Goal: Find specific page/section: Find specific page/section

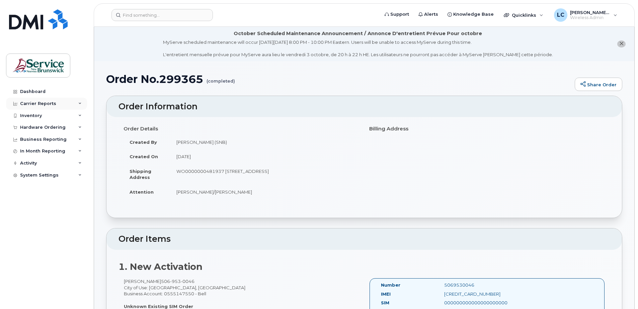
scroll to position [134, 0]
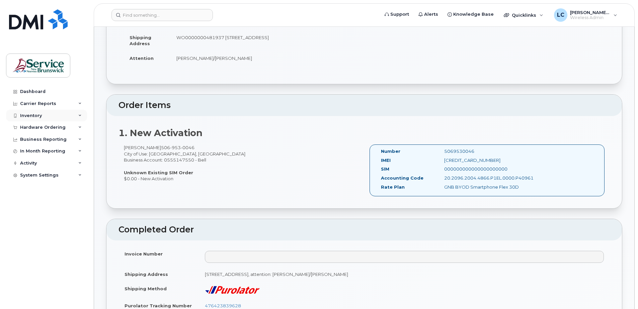
click at [43, 115] on div "Inventory" at bounding box center [46, 116] width 81 height 12
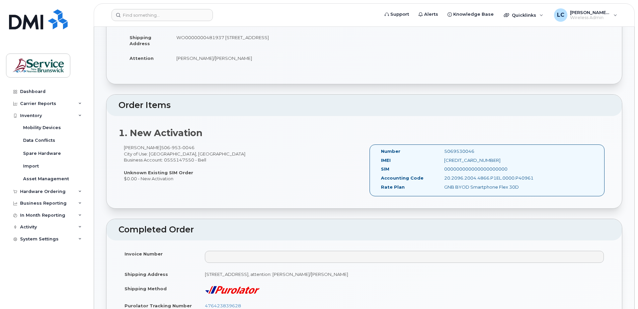
click at [302, 156] on div "Monica Maltais 506 953 0046 City of Use: Moncton, New Brunswick Business Accoun…" at bounding box center [242, 163] width 246 height 37
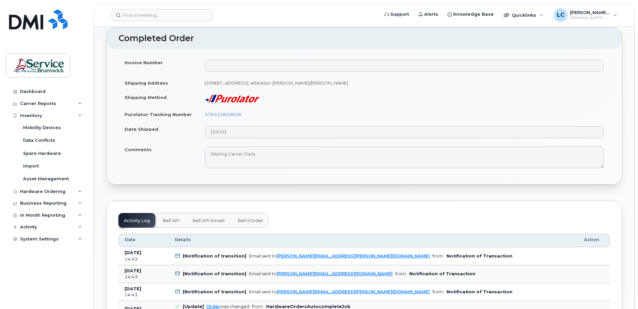
scroll to position [335, 0]
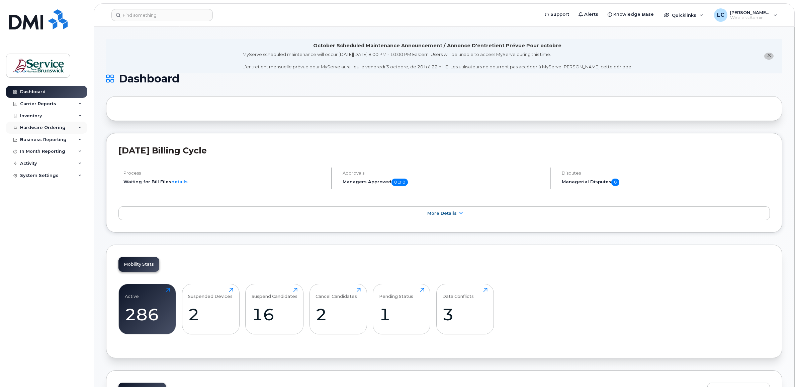
click at [51, 128] on div "Hardware Ordering" at bounding box center [43, 127] width 46 height 5
click at [51, 115] on div "Inventory" at bounding box center [46, 116] width 81 height 12
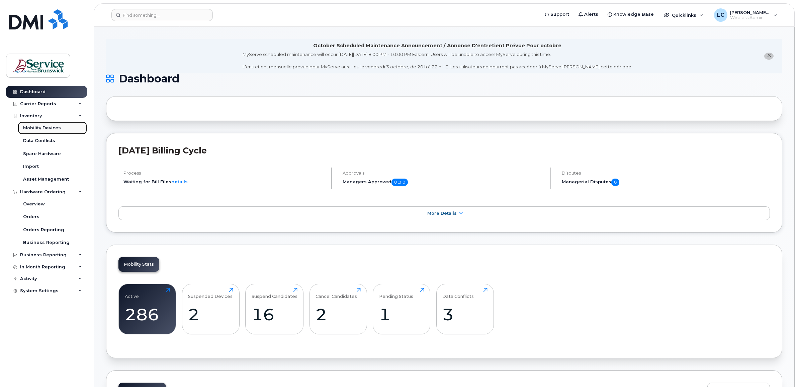
click at [49, 128] on div "Mobility Devices" at bounding box center [42, 128] width 38 height 6
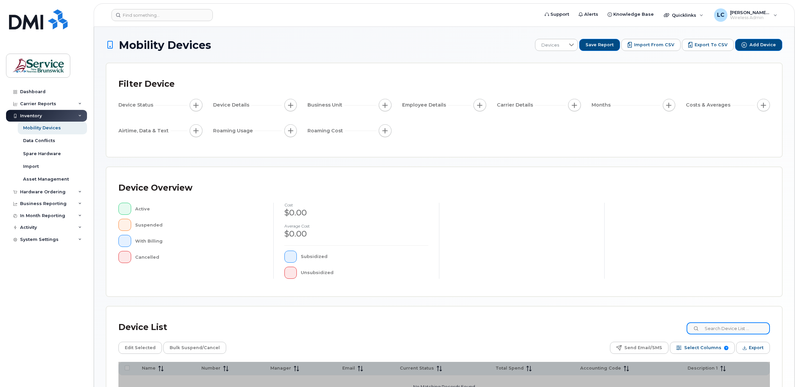
click at [720, 326] on input at bounding box center [728, 328] width 83 height 12
click at [730, 328] on input "8542" at bounding box center [728, 328] width 83 height 12
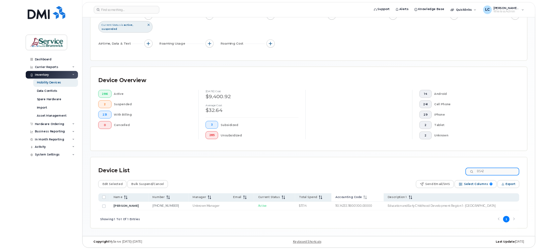
scroll to position [81, 0]
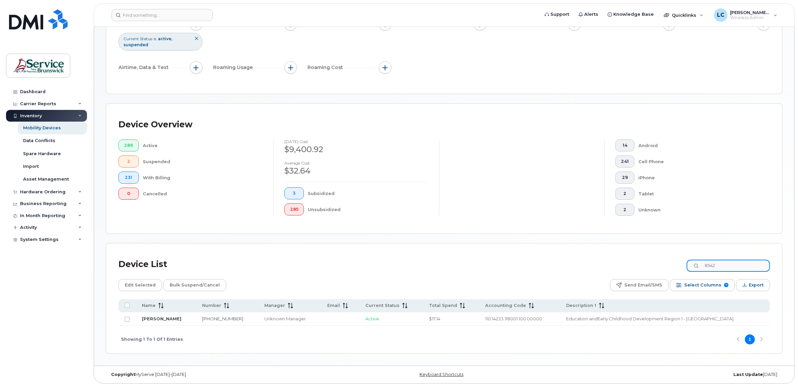
type input "8542"
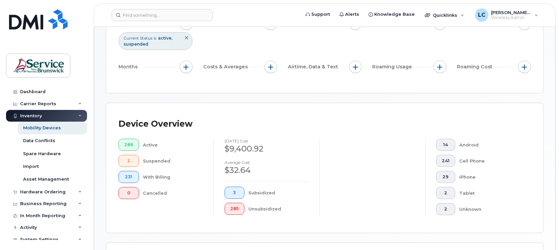
click at [516, 157] on div "Cell Phone" at bounding box center [489, 161] width 61 height 12
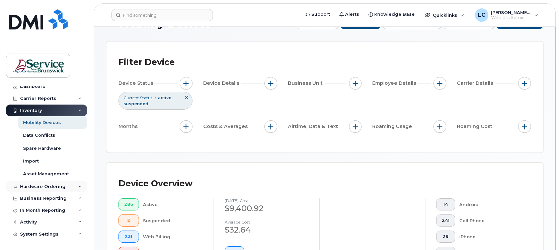
scroll to position [7, 0]
click at [57, 196] on div "Business Reporting" at bounding box center [43, 198] width 47 height 5
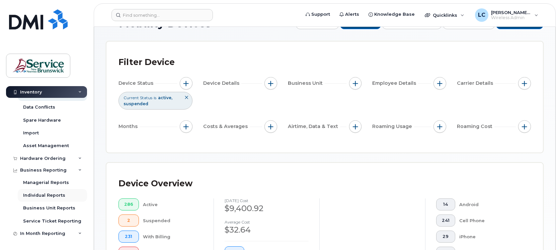
scroll to position [58, 0]
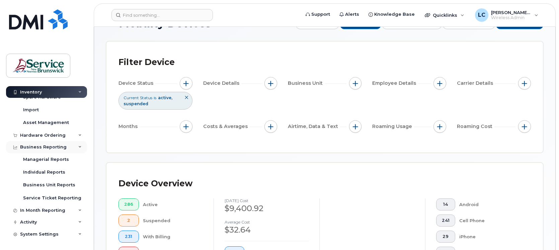
click at [52, 144] on div "Business Reporting" at bounding box center [43, 146] width 47 height 5
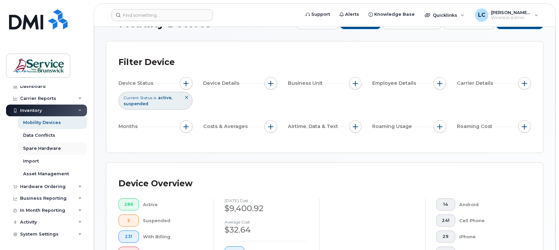
scroll to position [0, 0]
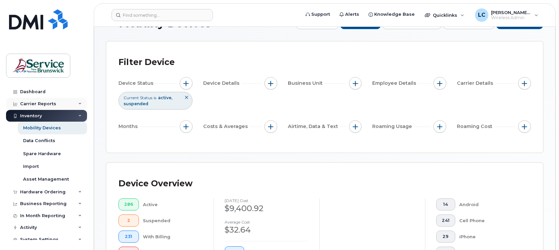
click at [37, 101] on div "Carrier Reports" at bounding box center [38, 103] width 36 height 5
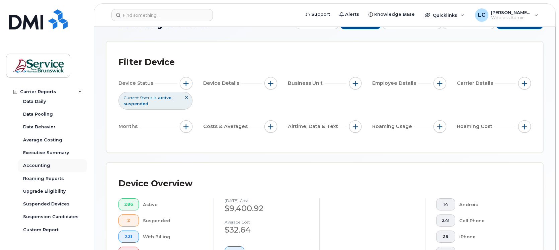
scroll to position [42, 0]
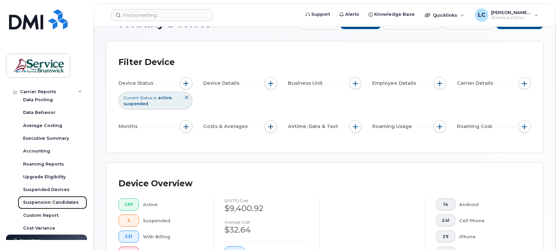
click at [46, 202] on div "Suspension Candidates" at bounding box center [51, 202] width 56 height 6
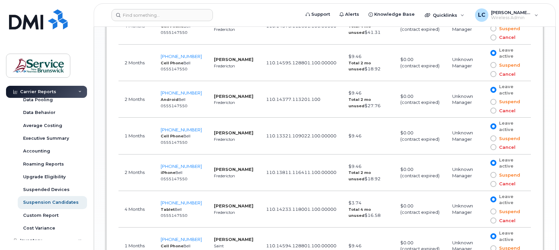
scroll to position [795, 0]
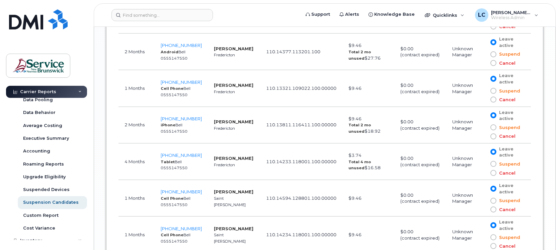
click at [217, 160] on strong "Mireille Comeau" at bounding box center [234, 157] width 40 height 5
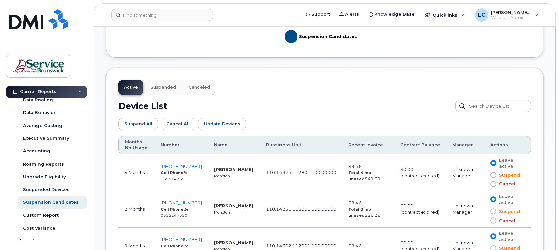
scroll to position [335, 0]
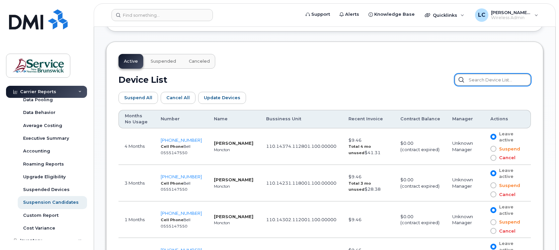
click at [493, 80] on input "text" at bounding box center [493, 80] width 76 height 12
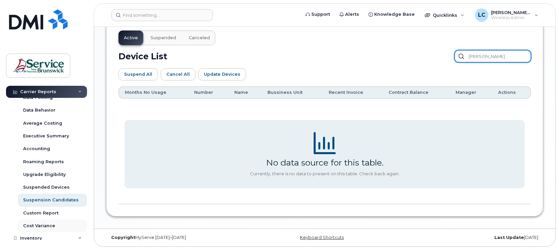
scroll to position [109, 0]
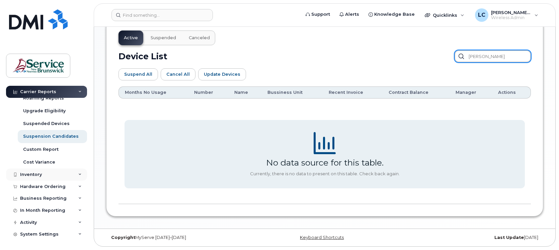
type input "commeau"
click at [39, 173] on div "Inventory" at bounding box center [31, 174] width 22 height 5
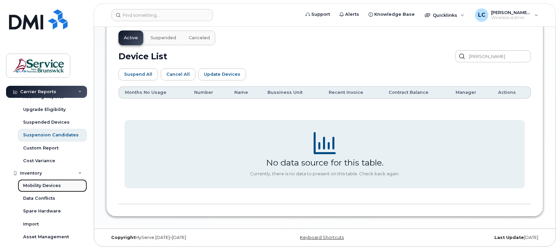
click at [38, 184] on div "Mobility Devices" at bounding box center [42, 185] width 38 height 6
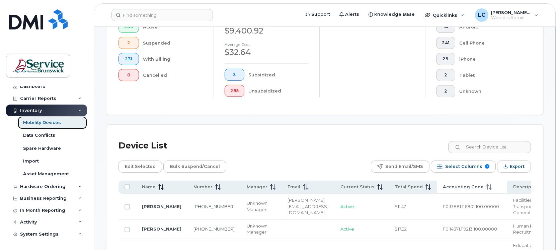
scroll to position [209, 0]
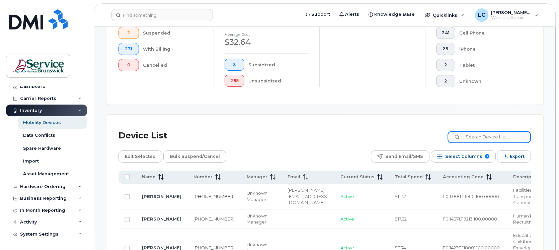
click at [481, 136] on input at bounding box center [489, 137] width 83 height 12
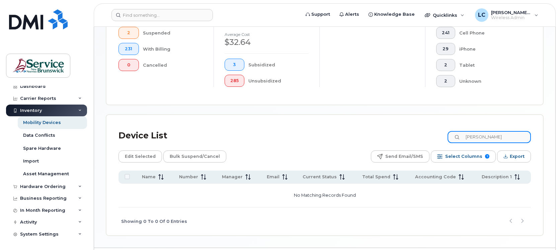
click at [483, 139] on input "commeau" at bounding box center [489, 137] width 83 height 12
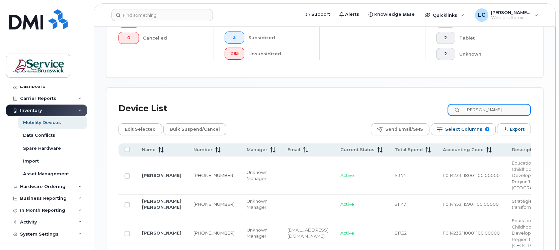
scroll to position [293, 0]
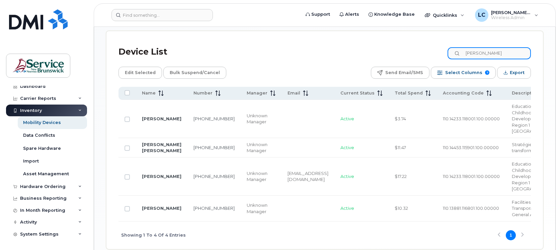
type input "comeau"
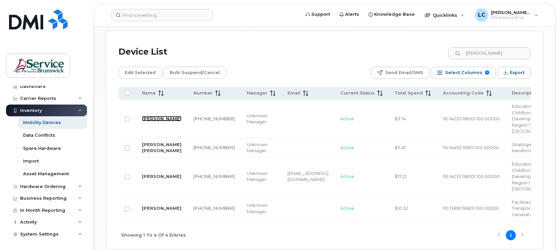
click at [148, 121] on link "Mireille Comeau" at bounding box center [162, 118] width 40 height 5
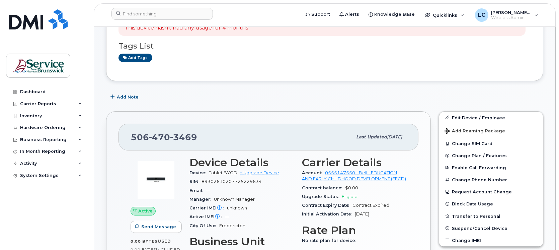
scroll to position [126, 0]
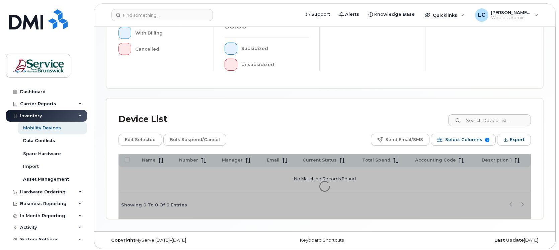
scroll to position [211, 0]
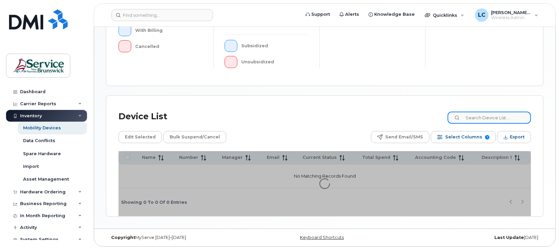
click at [488, 117] on input at bounding box center [489, 117] width 83 height 12
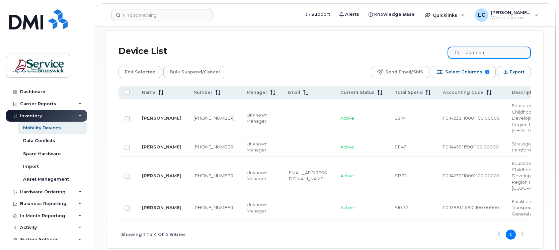
scroll to position [312, 0]
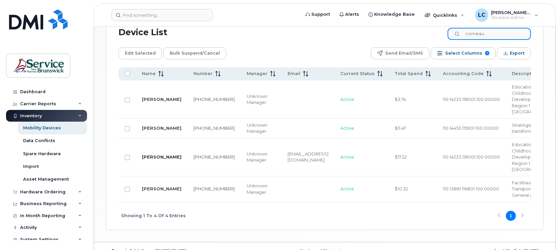
type input "comeau"
click at [149, 159] on link "MIREILLE COMEAU" at bounding box center [162, 156] width 40 height 5
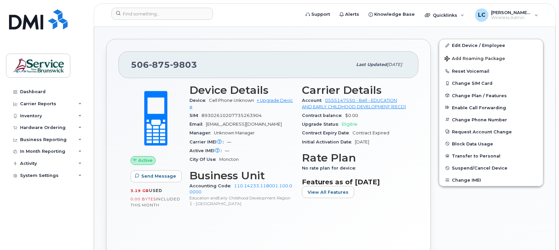
scroll to position [167, 0]
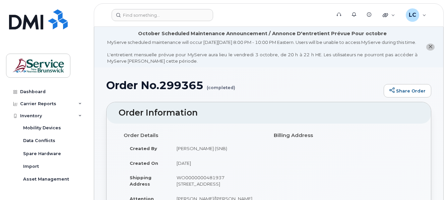
scroll to position [335, 0]
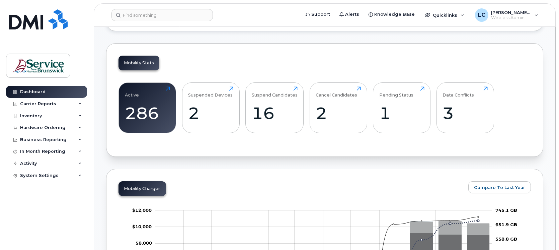
scroll to position [209, 0]
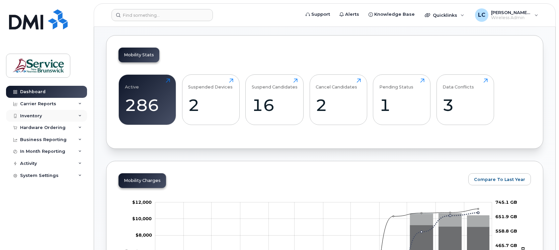
click at [39, 114] on div "Inventory" at bounding box center [31, 115] width 22 height 5
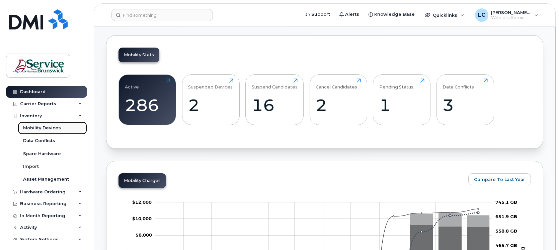
click at [39, 129] on div "Mobility Devices" at bounding box center [42, 128] width 38 height 6
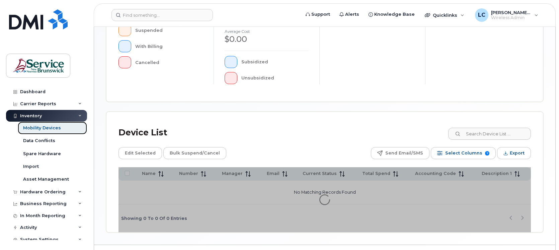
scroll to position [209, 0]
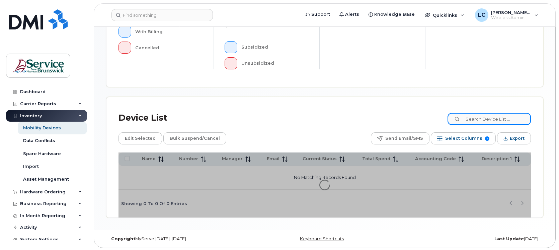
click at [494, 120] on input at bounding box center [489, 119] width 83 height 12
type input "2715"
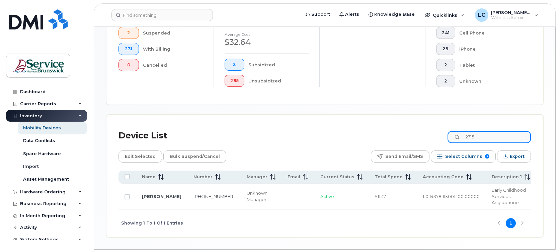
scroll to position [227, 0]
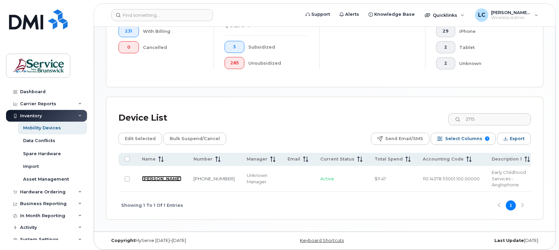
click at [151, 176] on link "[PERSON_NAME]" at bounding box center [162, 178] width 40 height 5
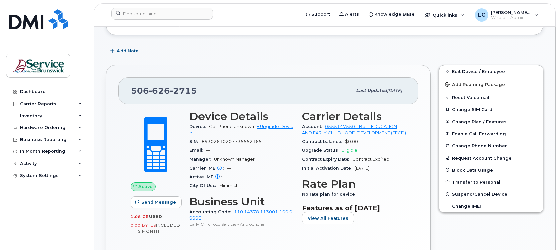
scroll to position [126, 0]
